Goal: Information Seeking & Learning: Check status

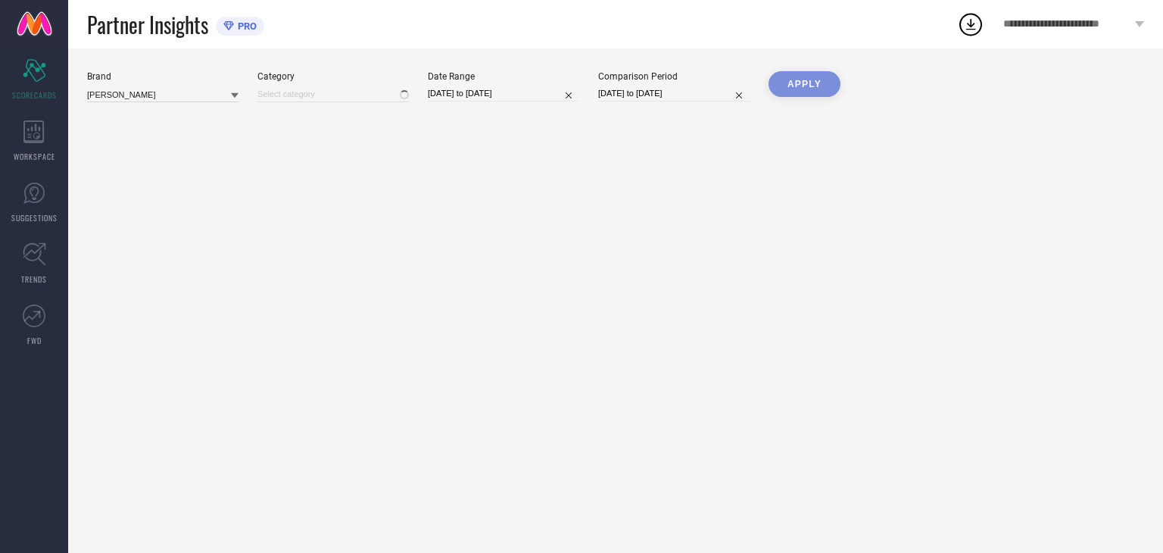
type input "All"
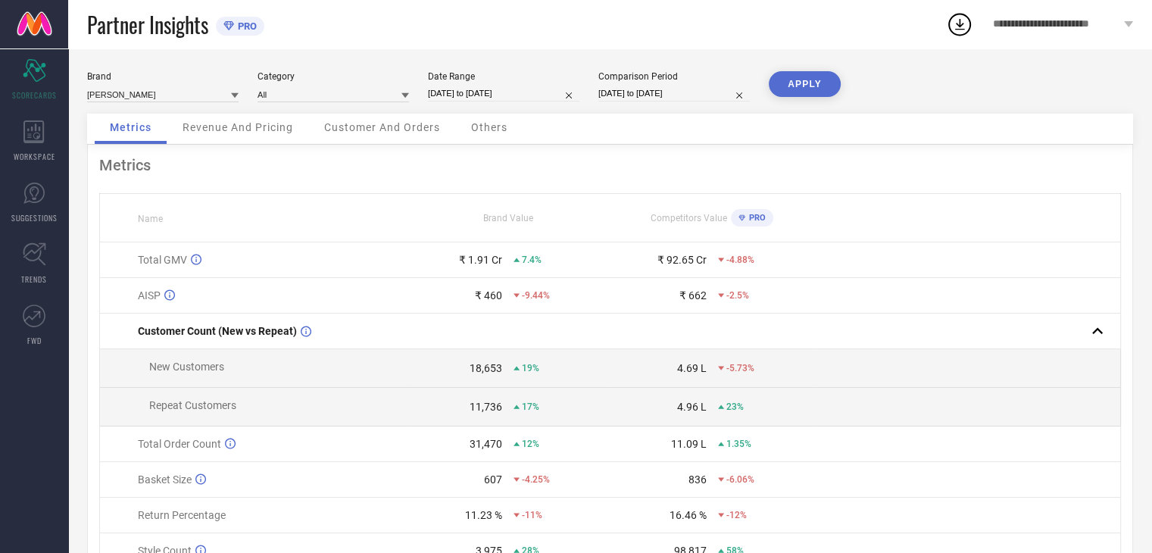
select select "7"
select select "2025"
select select "8"
select select "2025"
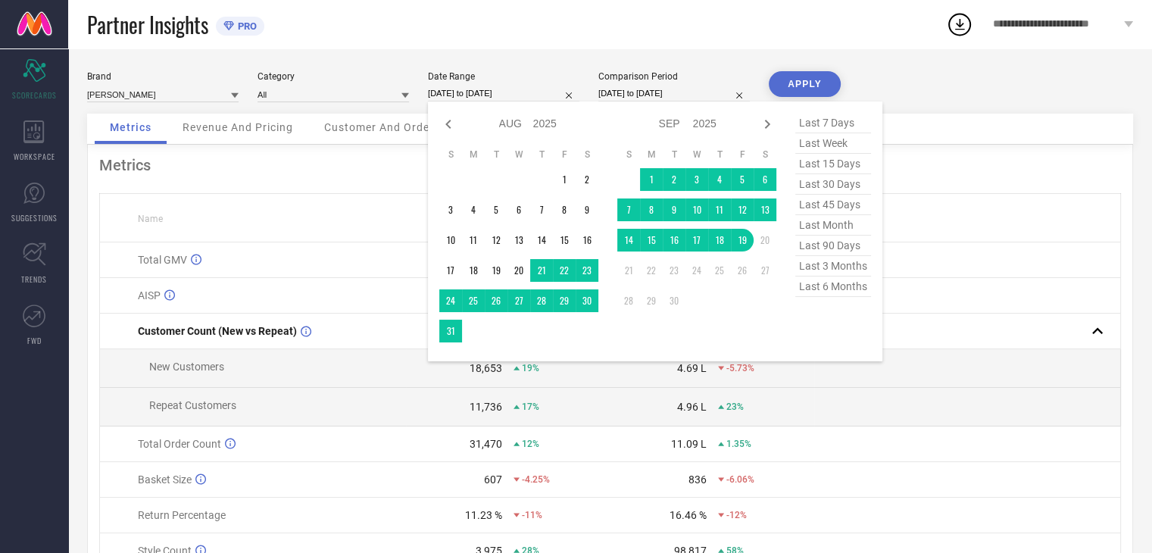
click at [498, 95] on input "[DATE] to [DATE]" at bounding box center [503, 94] width 151 height 16
click at [768, 122] on icon at bounding box center [767, 124] width 18 height 18
select select "8"
select select "2025"
select select "9"
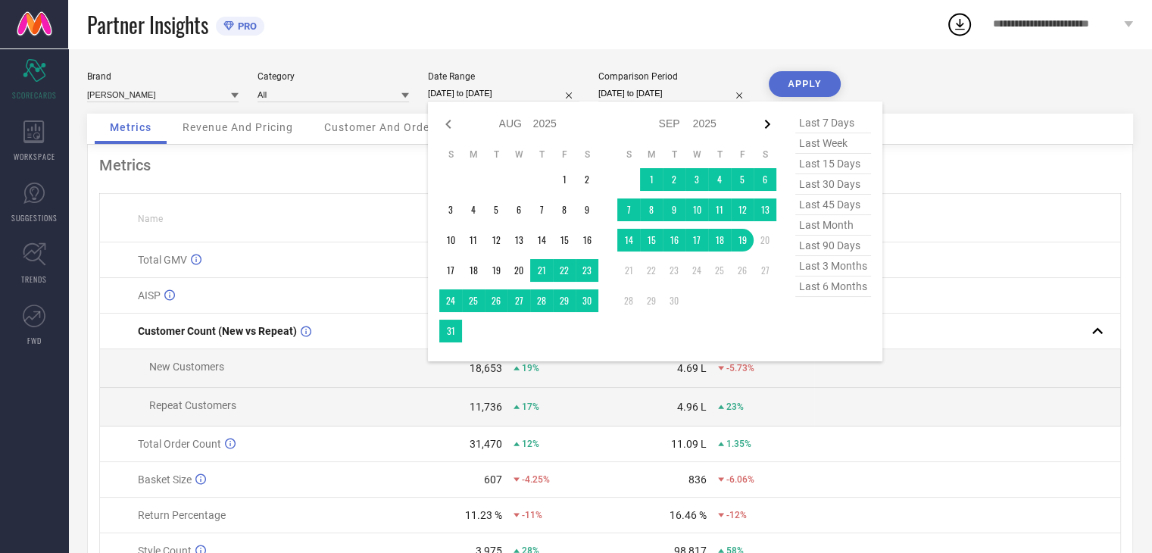
select select "2025"
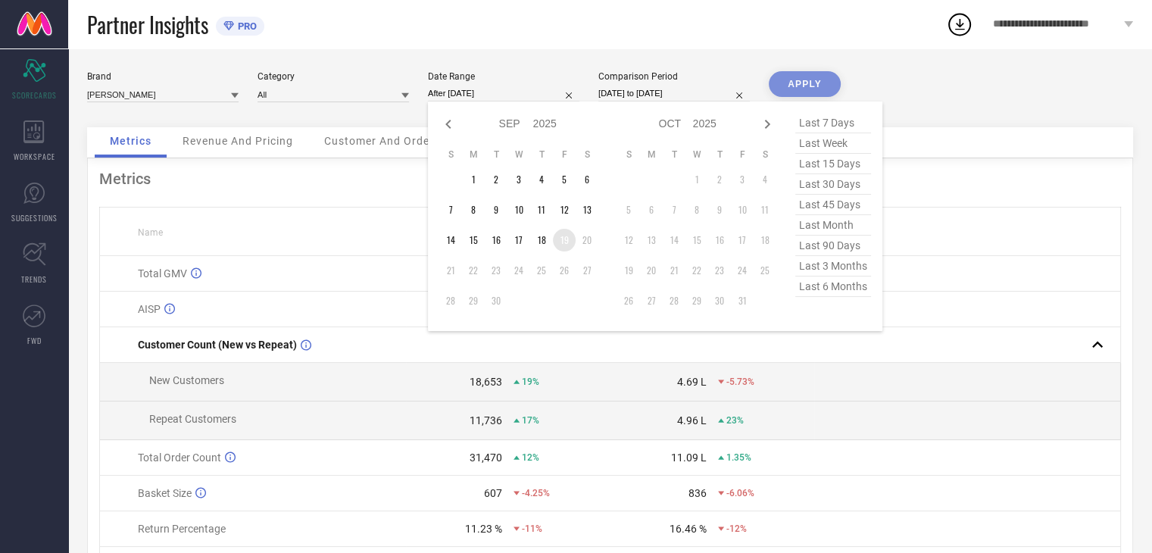
click at [560, 242] on td "19" at bounding box center [564, 240] width 23 height 23
type input "[DATE] to [DATE]"
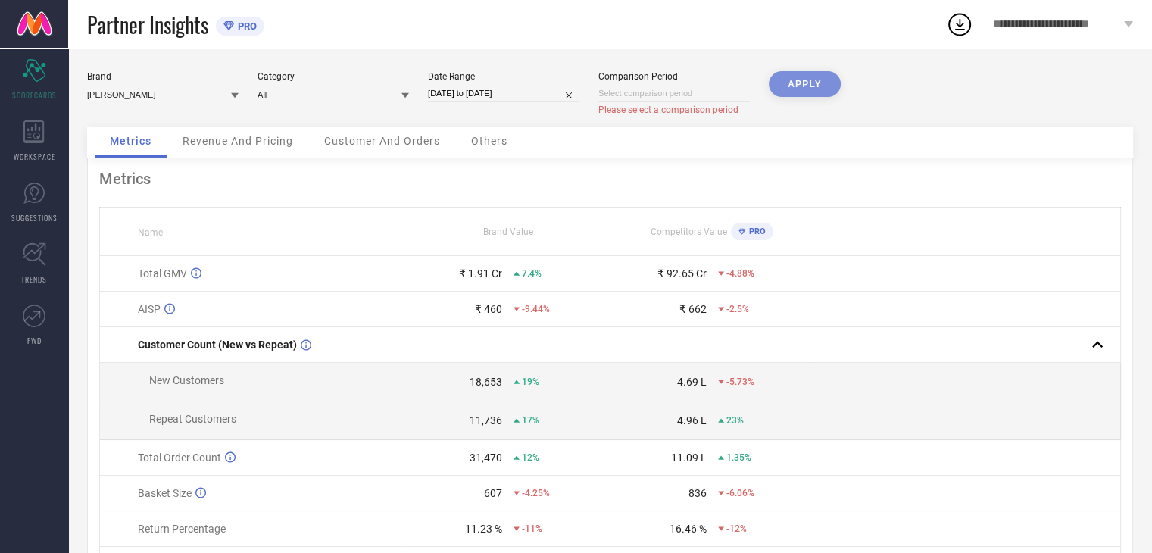
click at [792, 83] on div "APPLY" at bounding box center [805, 99] width 72 height 56
select select "8"
select select "2025"
select select "9"
select select "2025"
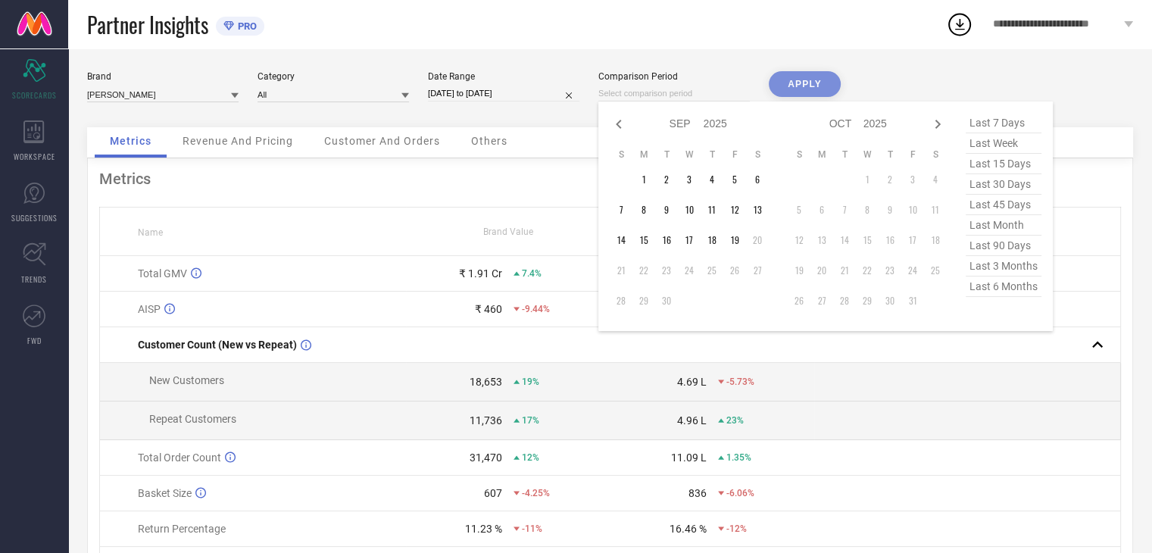
click at [675, 98] on input at bounding box center [673, 94] width 151 height 16
click at [737, 243] on td "19" at bounding box center [734, 240] width 23 height 23
type input "[DATE] to [DATE]"
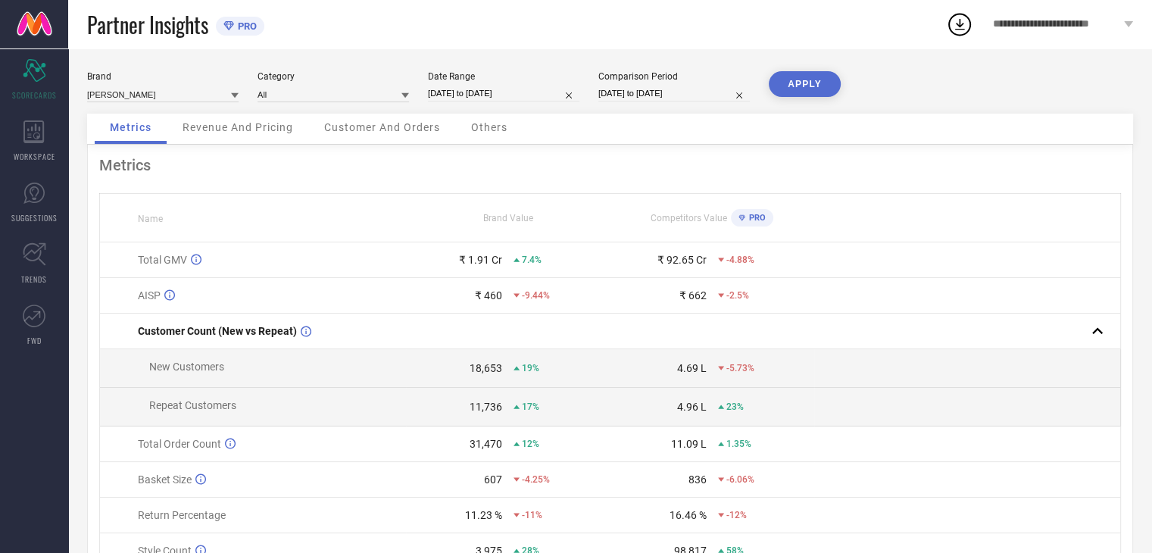
click at [802, 86] on button "APPLY" at bounding box center [805, 84] width 72 height 26
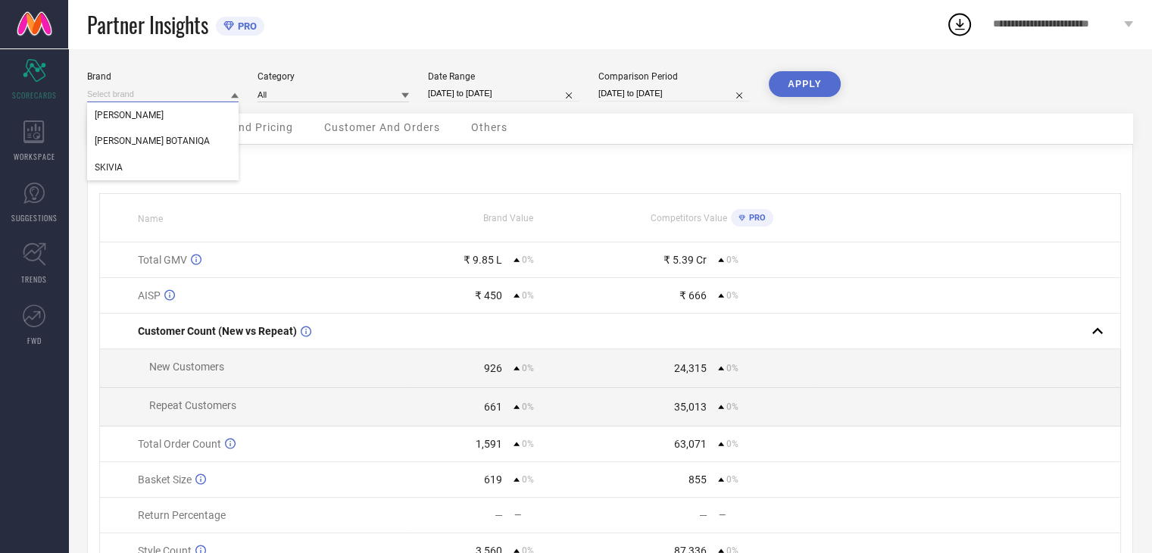
click at [217, 95] on input at bounding box center [162, 94] width 151 height 16
click at [226, 101] on input at bounding box center [162, 94] width 151 height 16
click at [373, 58] on div "Brand [PERSON_NAME] [PERSON_NAME] BOTANIQA SKIVIA Category All Date Range [DATE…" at bounding box center [610, 339] width 1084 height 582
click at [270, 136] on div "Revenue And Pricing" at bounding box center [237, 129] width 141 height 30
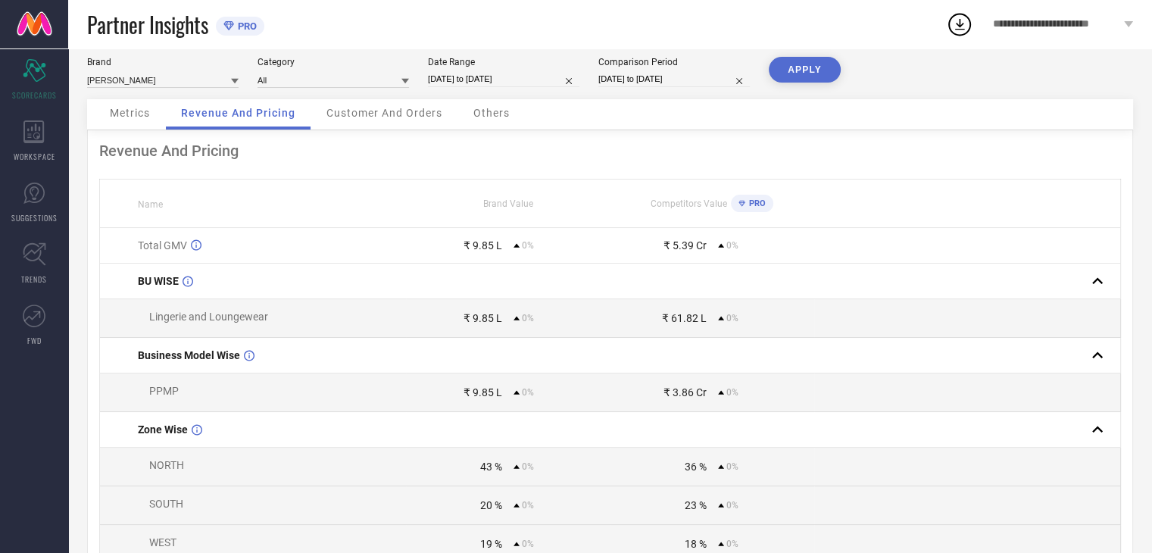
scroll to position [15, 0]
click at [393, 114] on span "Customer And Orders" at bounding box center [384, 112] width 116 height 12
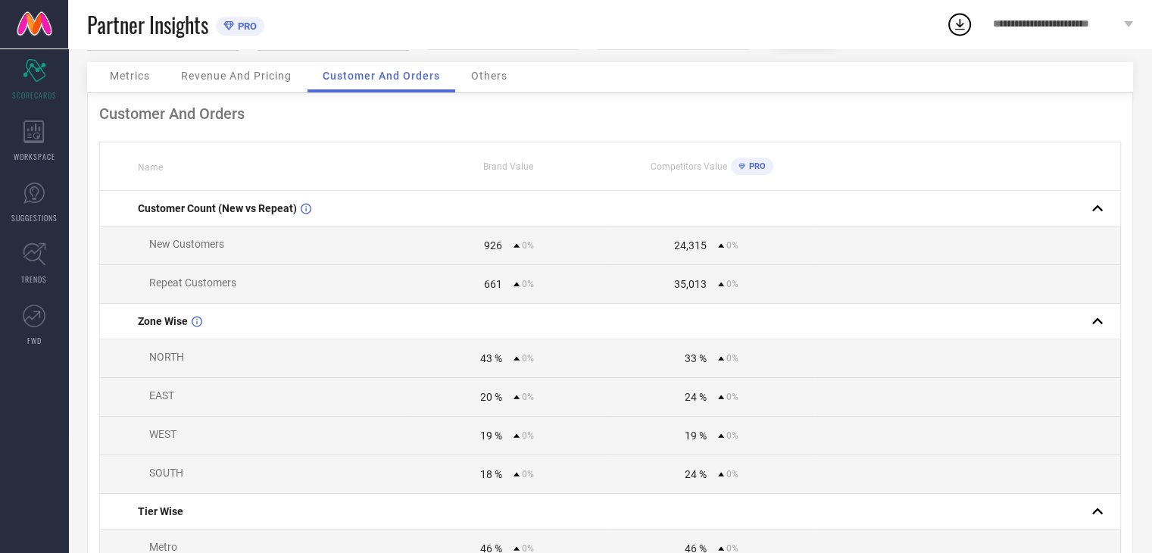
scroll to position [0, 0]
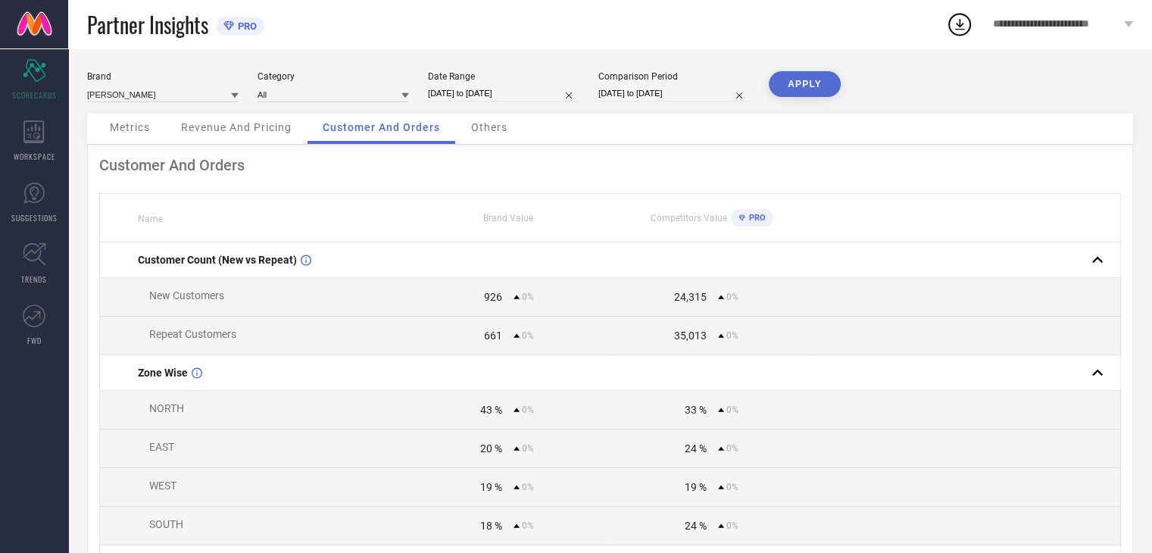
click at [254, 131] on span "Revenue And Pricing" at bounding box center [236, 127] width 111 height 12
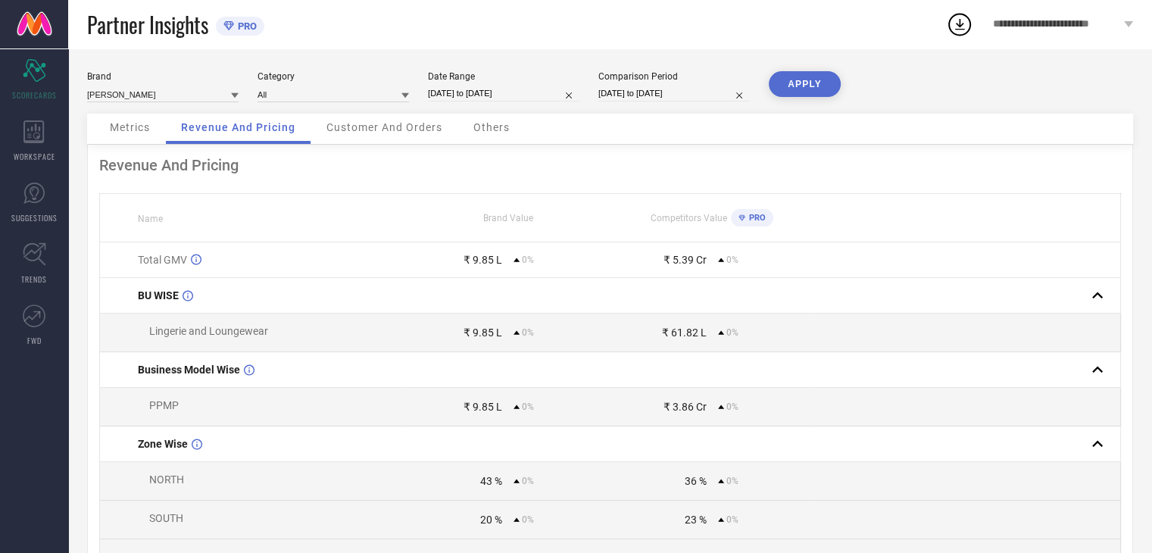
click at [133, 131] on span "Metrics" at bounding box center [130, 127] width 40 height 12
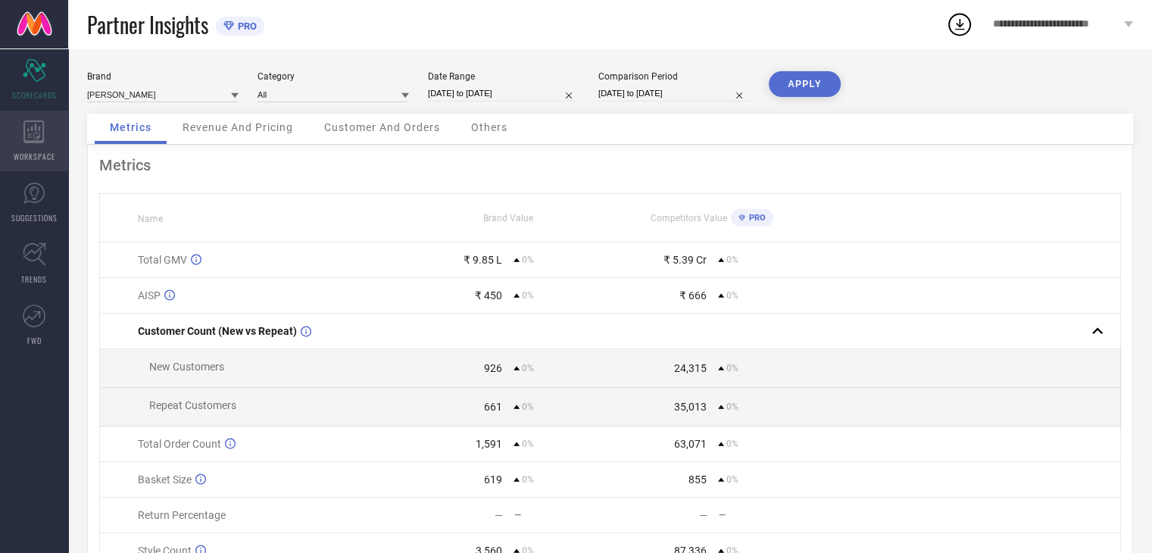
click at [42, 136] on icon at bounding box center [33, 131] width 21 height 23
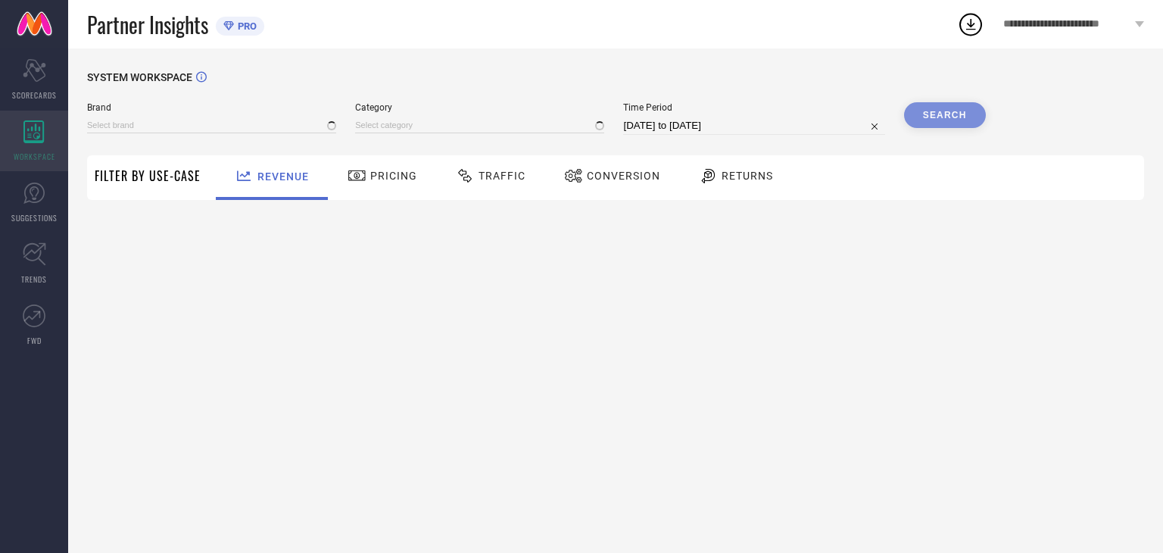
type input "[PERSON_NAME]"
type input "All"
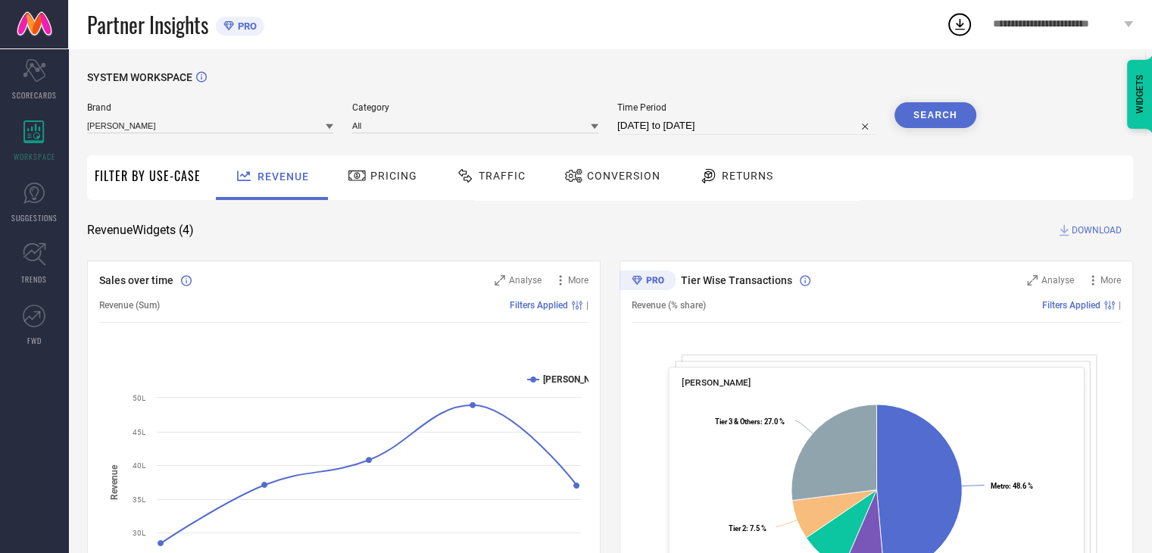
click at [676, 131] on input "[DATE] to [DATE]" at bounding box center [746, 126] width 258 height 18
select select "7"
select select "2025"
select select "8"
select select "2025"
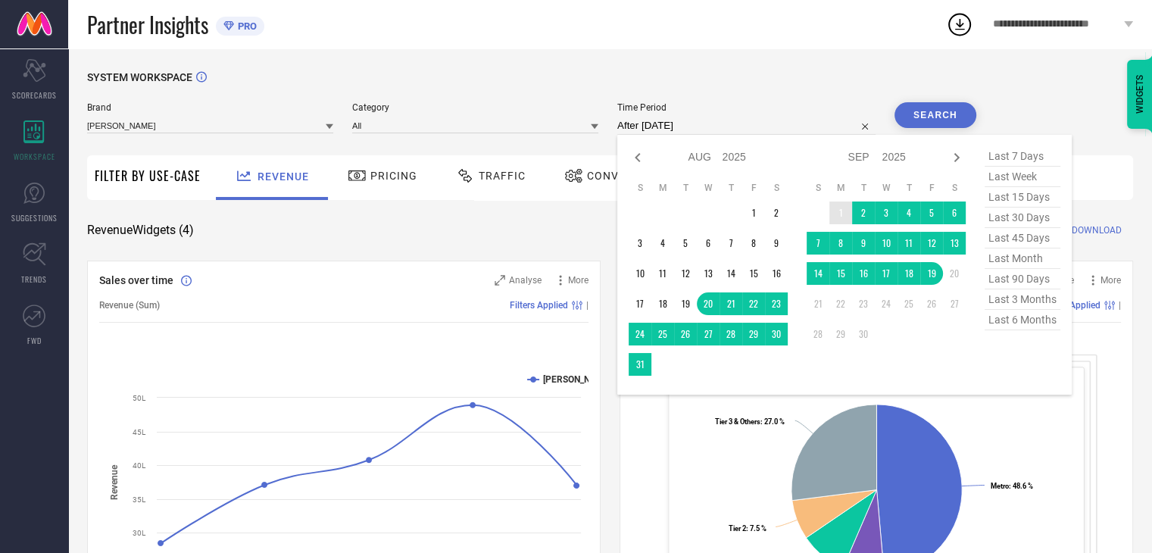
click at [849, 214] on td "1" at bounding box center [840, 212] width 23 height 23
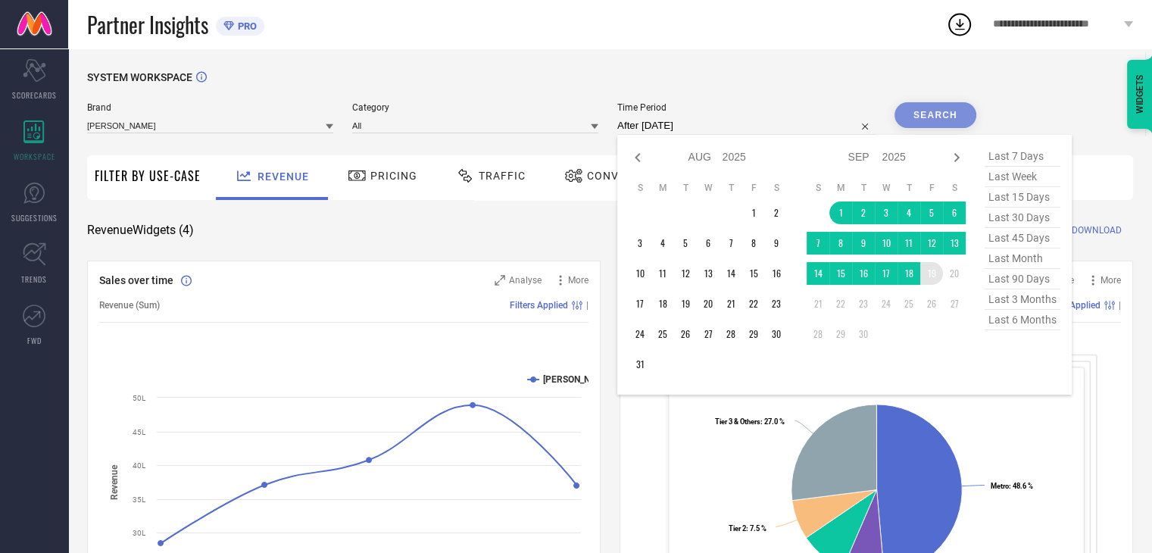
type input "[DATE] to [DATE]"
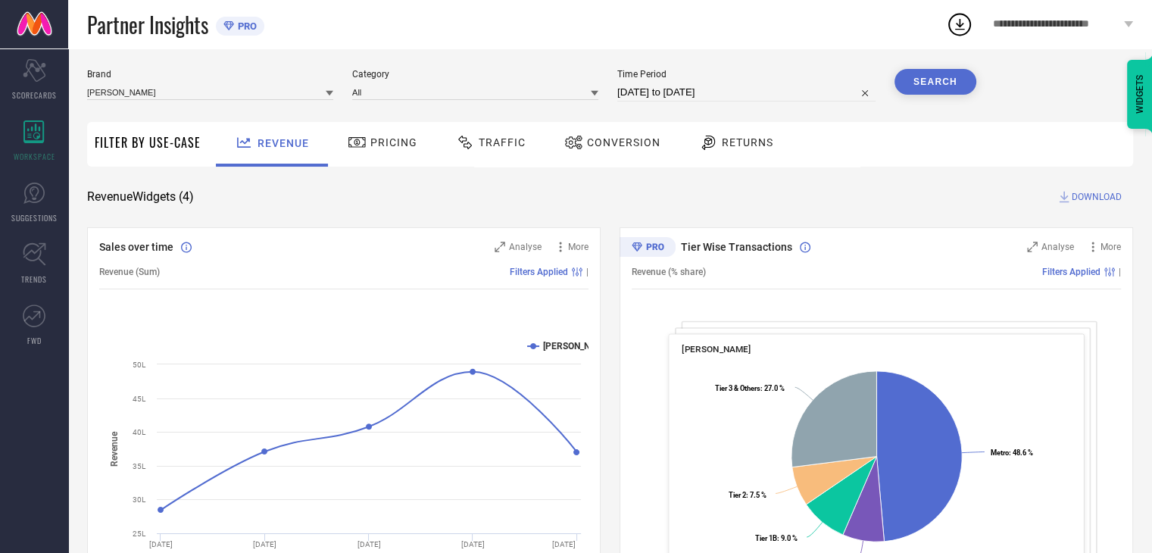
scroll to position [41, 0]
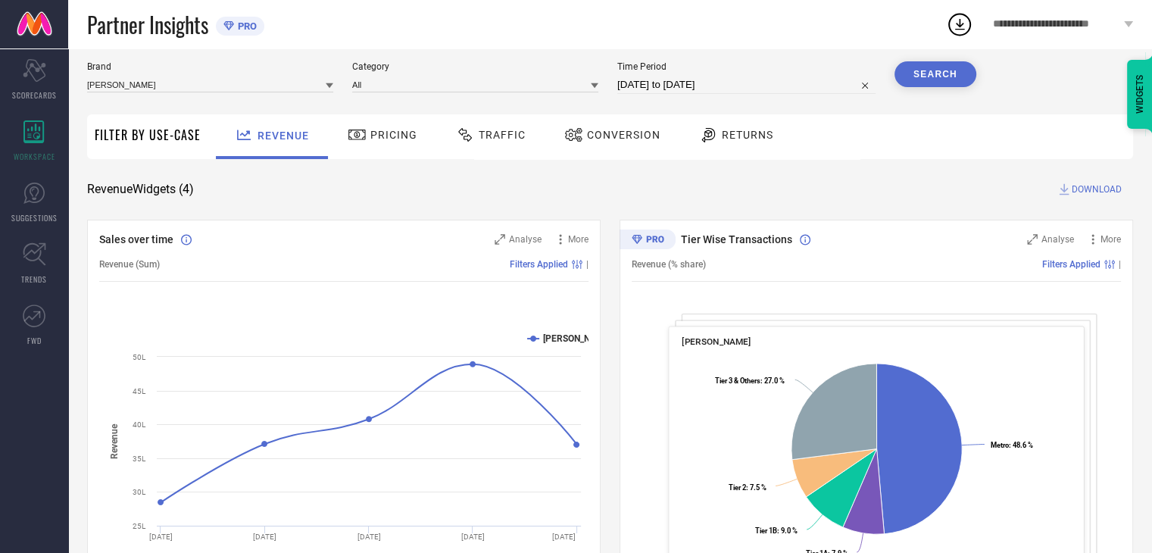
click at [909, 78] on button "Search" at bounding box center [935, 74] width 82 height 26
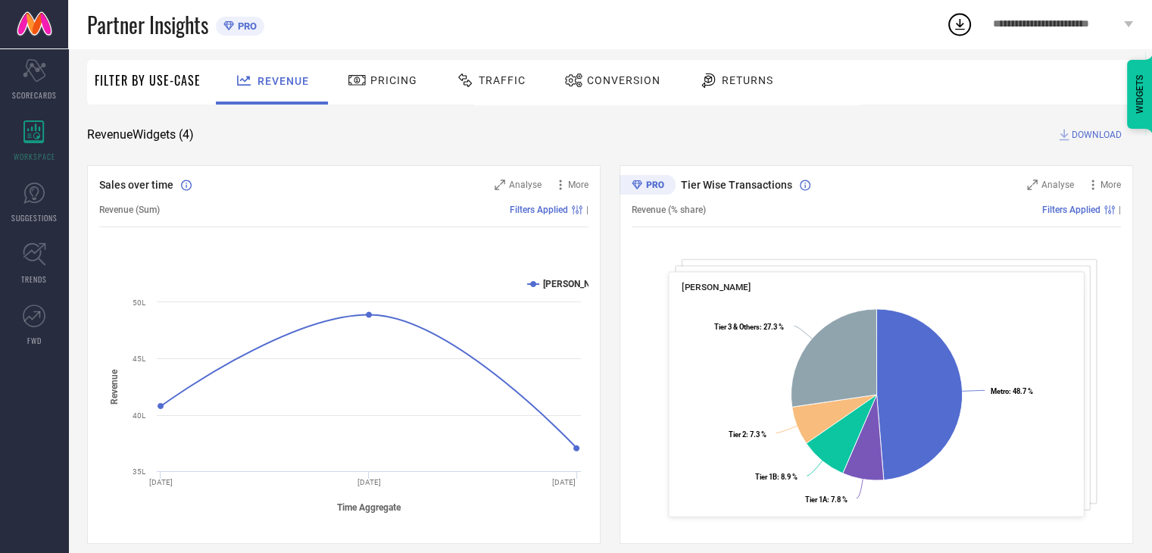
scroll to position [0, 0]
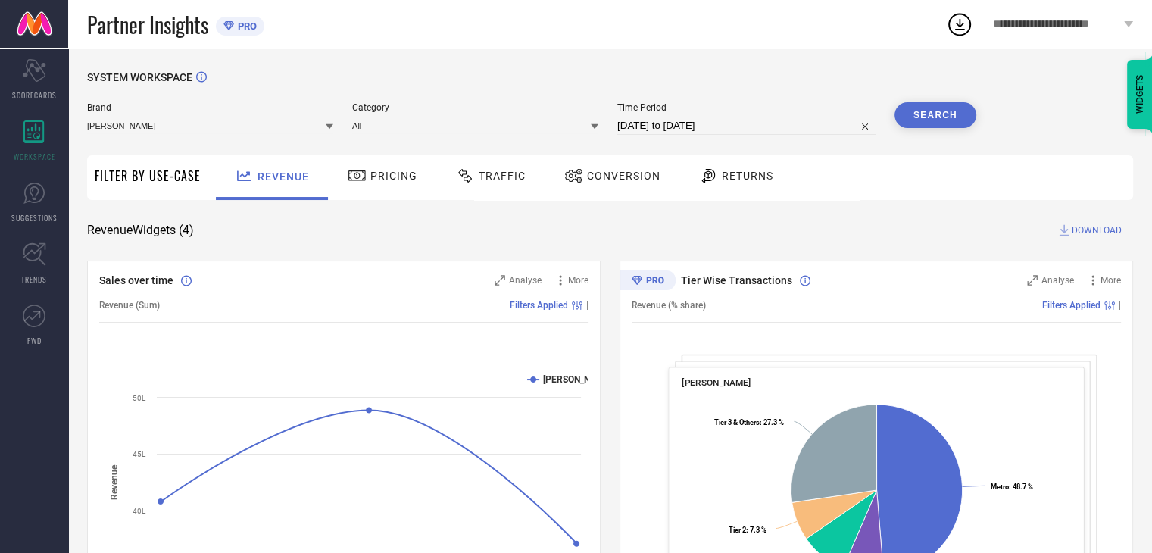
select select "8"
select select "2025"
select select "9"
select select "2025"
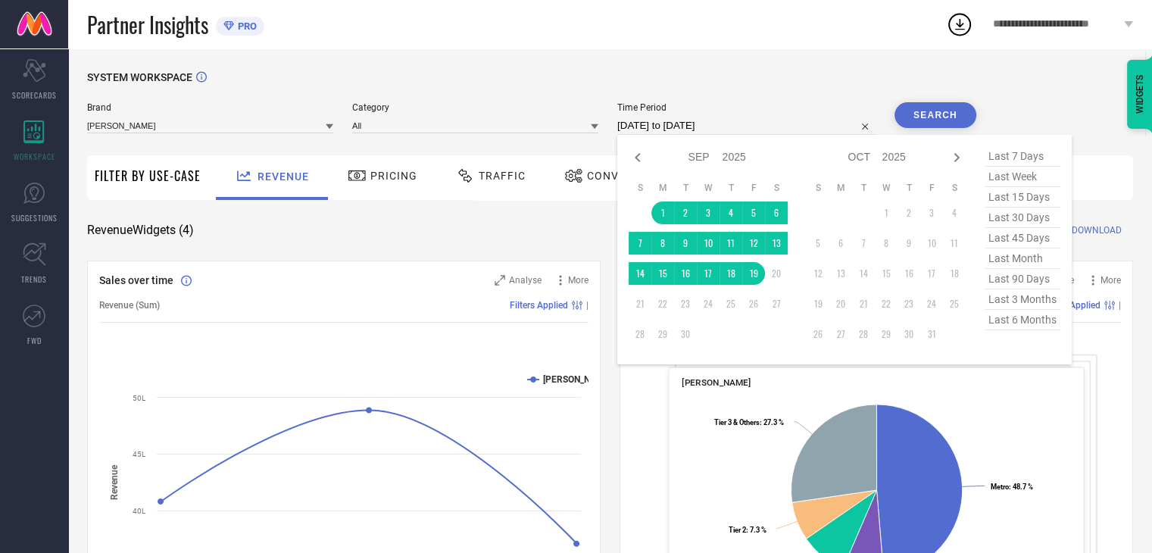
click at [703, 126] on input "[DATE] to [DATE]" at bounding box center [746, 126] width 258 height 18
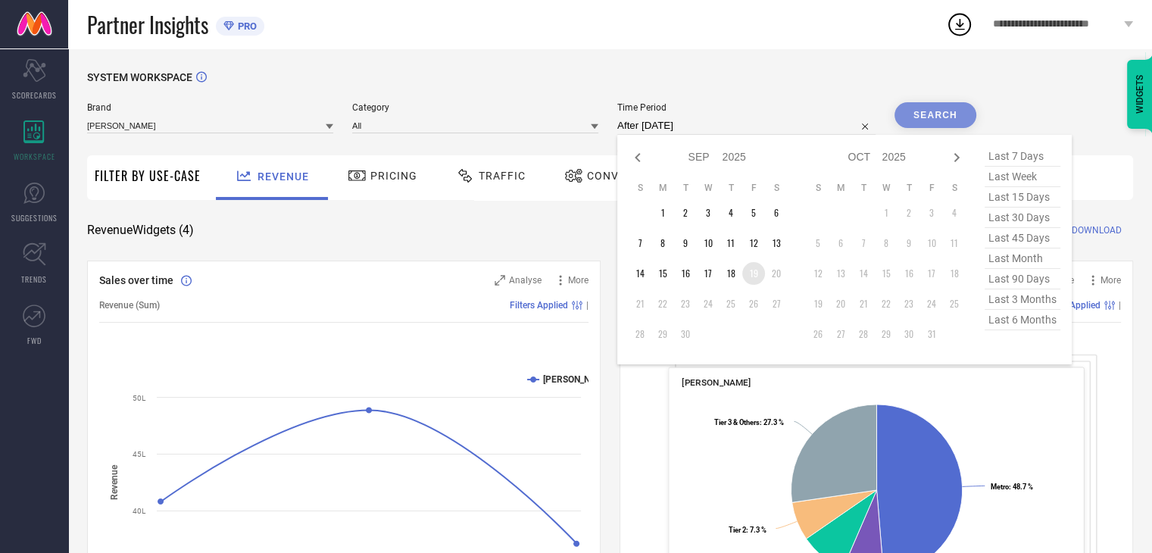
click at [754, 271] on td "19" at bounding box center [753, 273] width 23 height 23
type input "[DATE] to [DATE]"
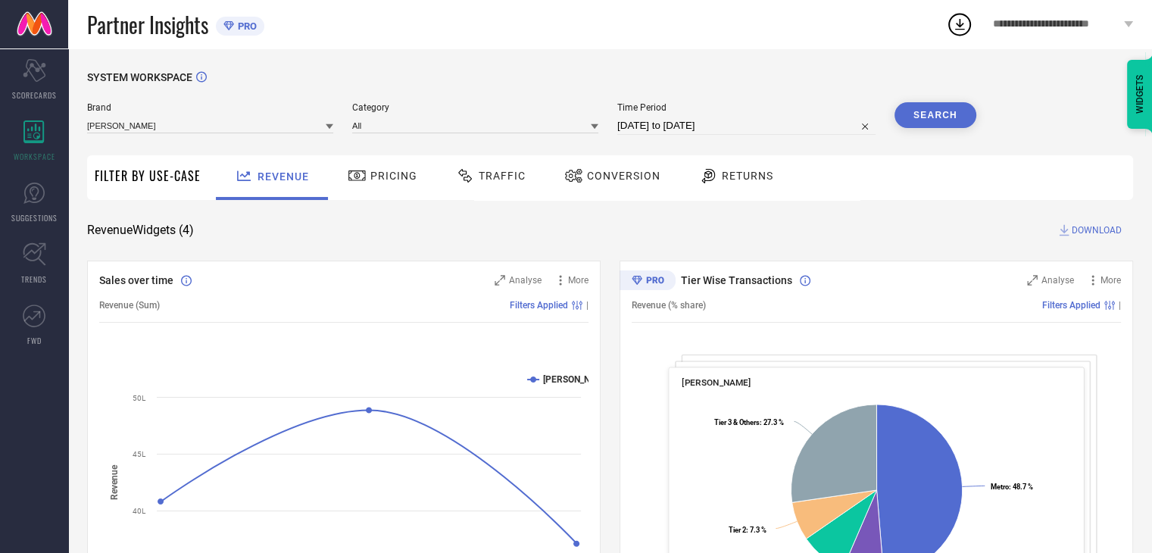
click at [949, 116] on button "Search" at bounding box center [935, 115] width 82 height 26
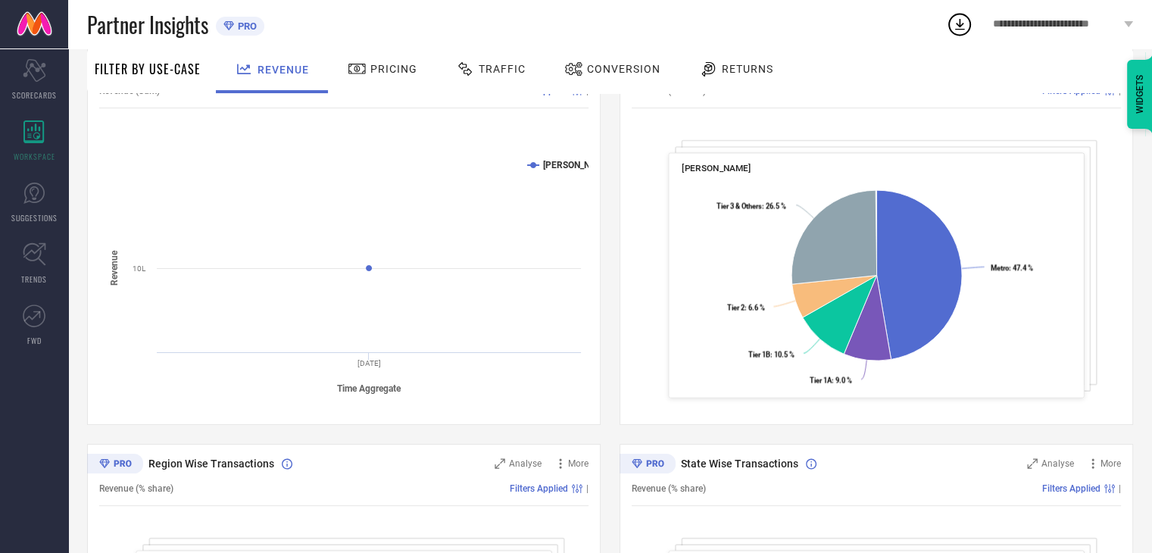
scroll to position [215, 0]
click at [394, 65] on span "Pricing" at bounding box center [393, 69] width 47 height 12
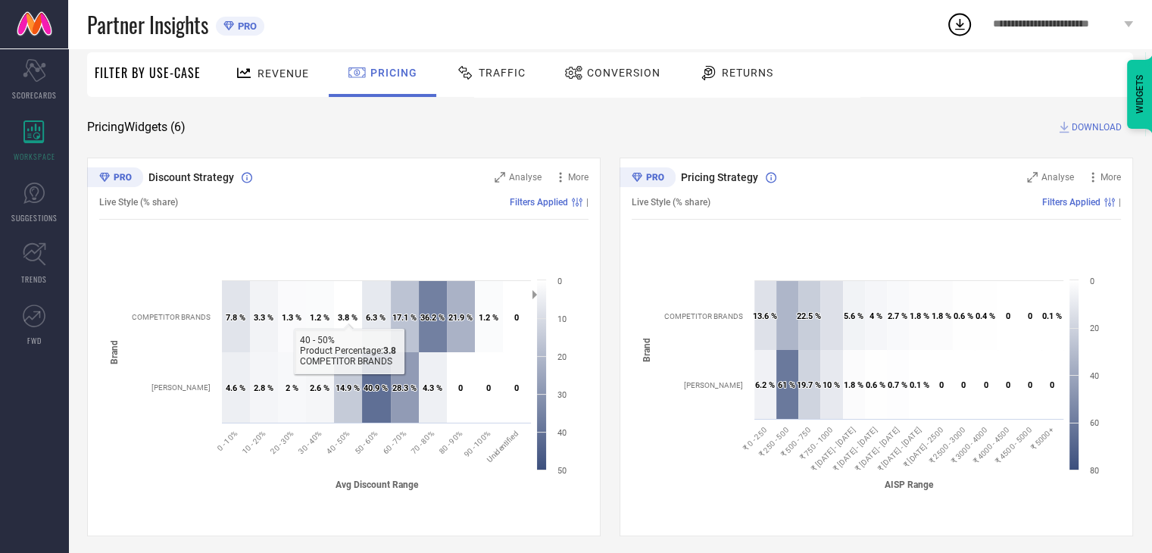
scroll to position [99, 0]
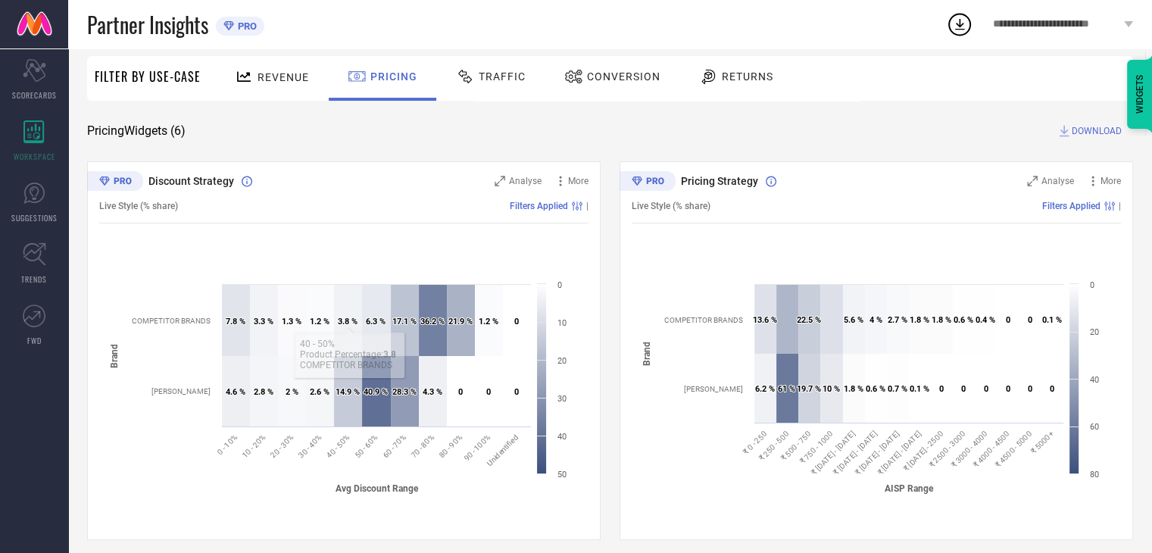
click at [494, 80] on span "Traffic" at bounding box center [502, 76] width 47 height 12
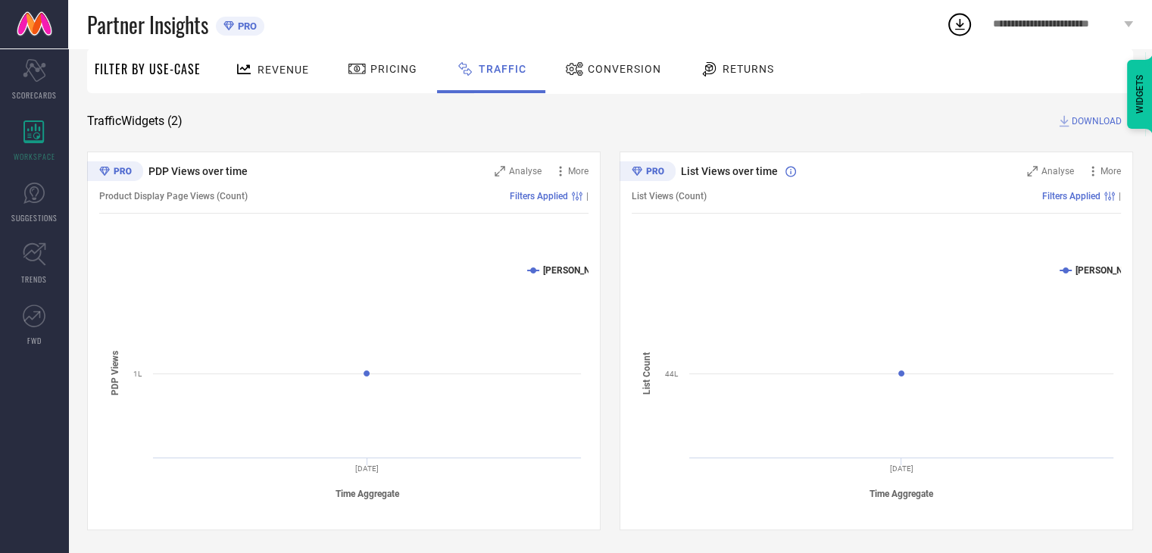
scroll to position [0, 0]
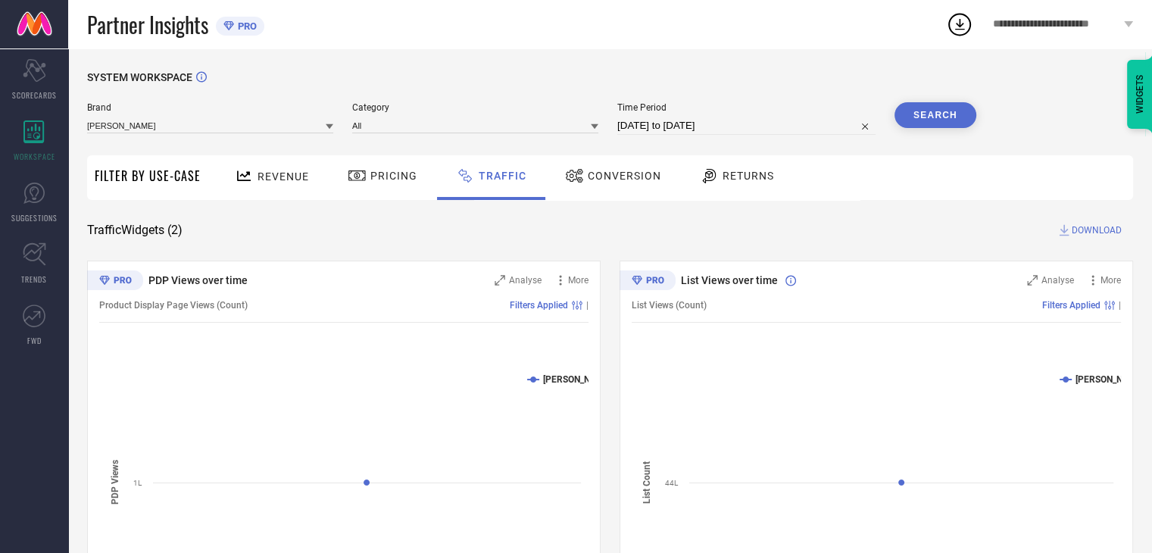
click at [278, 167] on div "Revenue" at bounding box center [272, 176] width 82 height 27
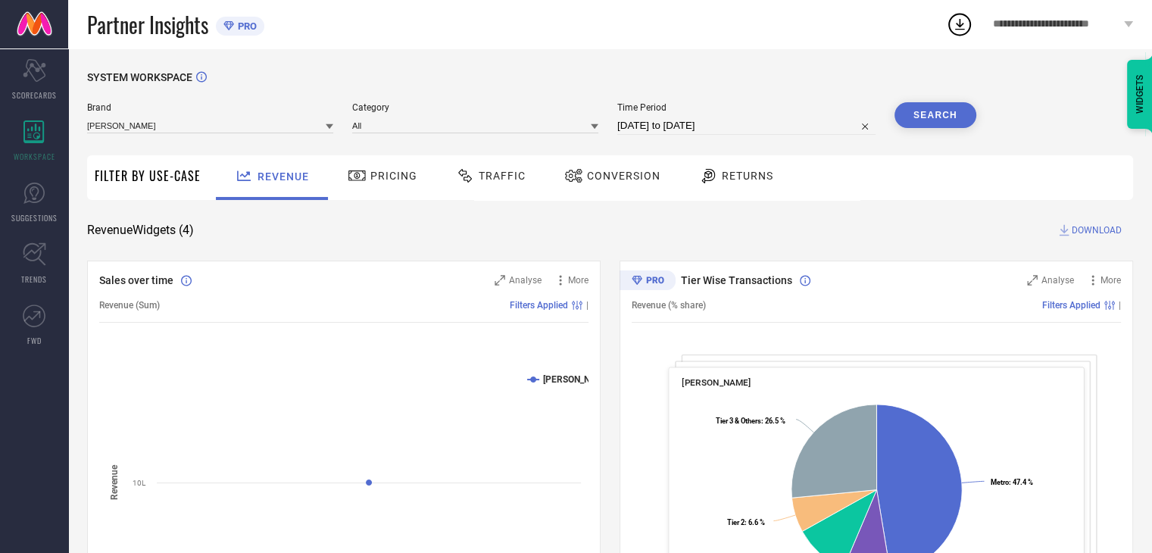
click at [685, 123] on input "[DATE] to [DATE]" at bounding box center [746, 126] width 258 height 18
select select "8"
select select "2025"
select select "9"
select select "2025"
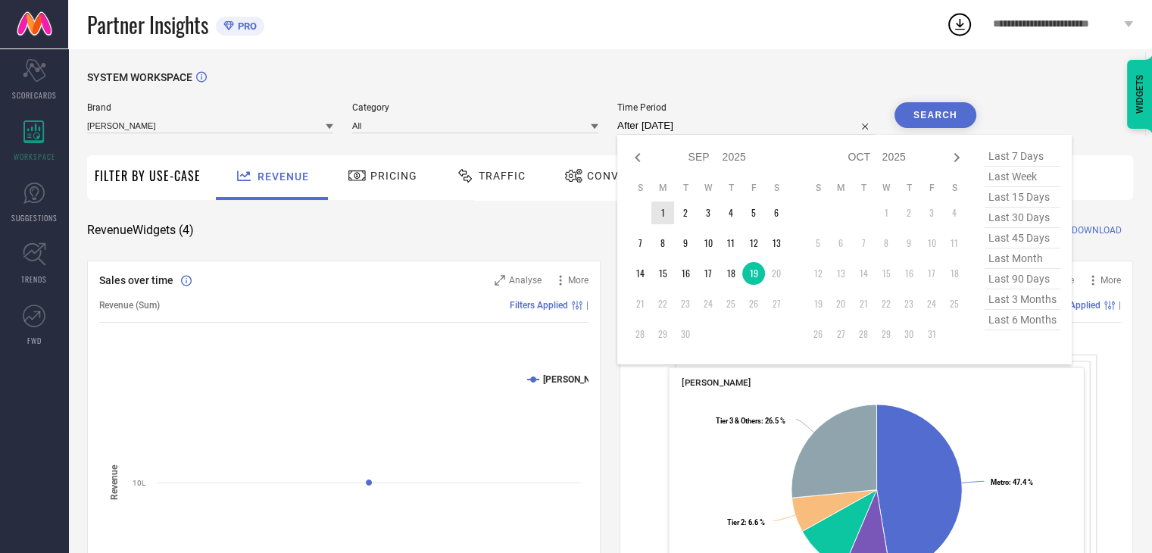
click at [666, 223] on td "1" at bounding box center [662, 212] width 23 height 23
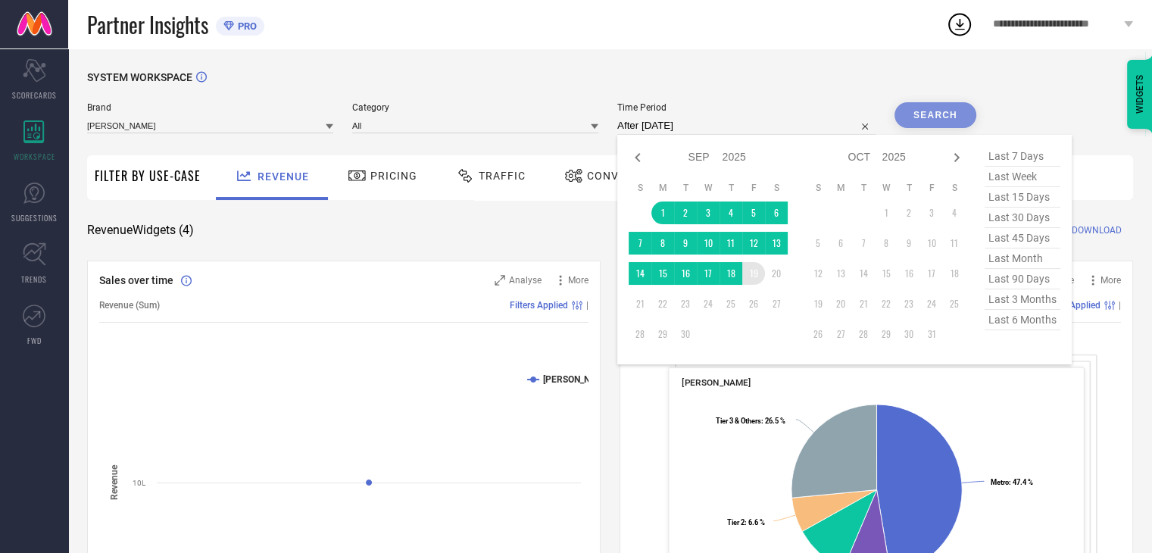
type input "[DATE] to [DATE]"
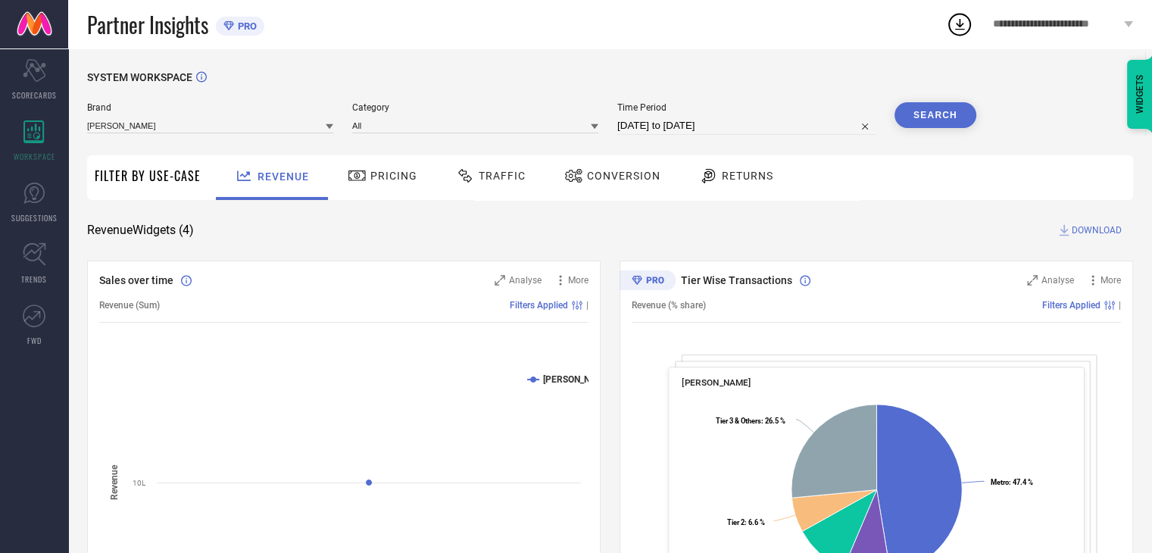
click at [937, 119] on button "Search" at bounding box center [935, 115] width 82 height 26
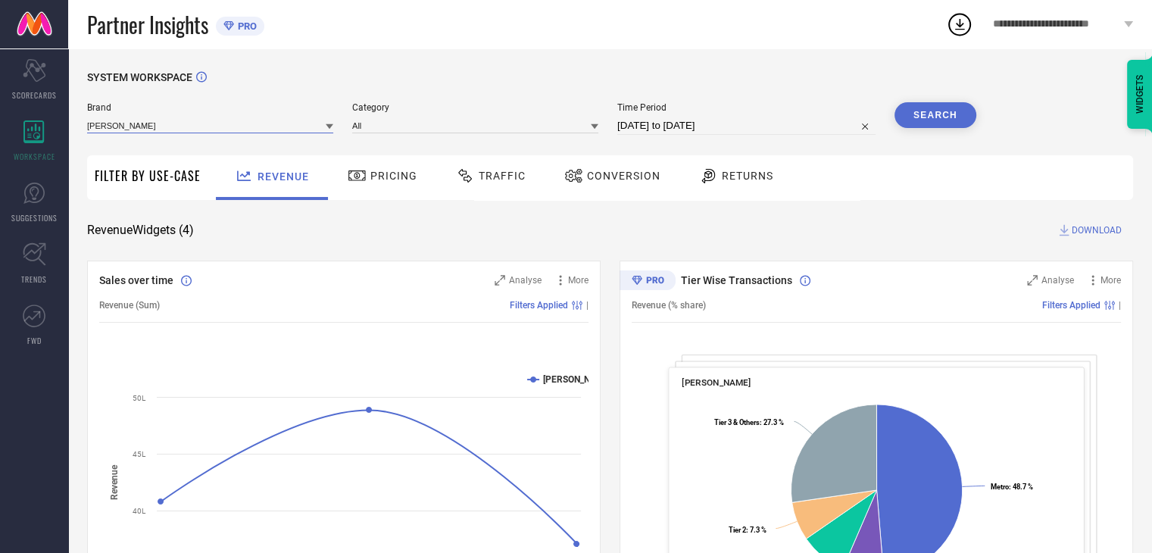
click at [304, 125] on input at bounding box center [210, 125] width 246 height 16
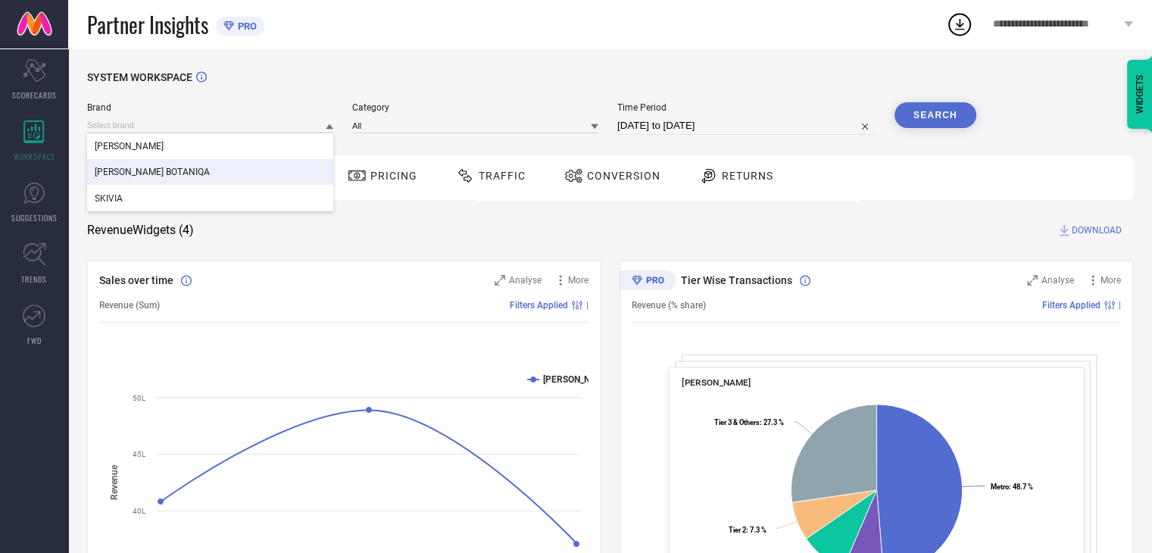
click at [185, 171] on div "[PERSON_NAME] BOTANIQA" at bounding box center [210, 172] width 246 height 26
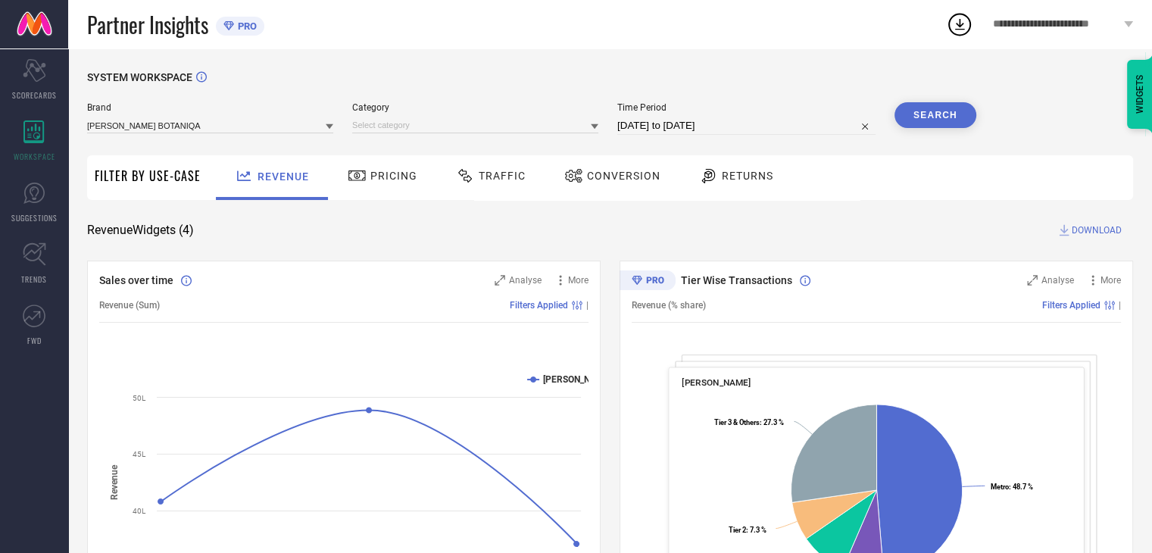
click at [937, 108] on button "Search" at bounding box center [935, 115] width 82 height 26
